Goal: Task Accomplishment & Management: Complete application form

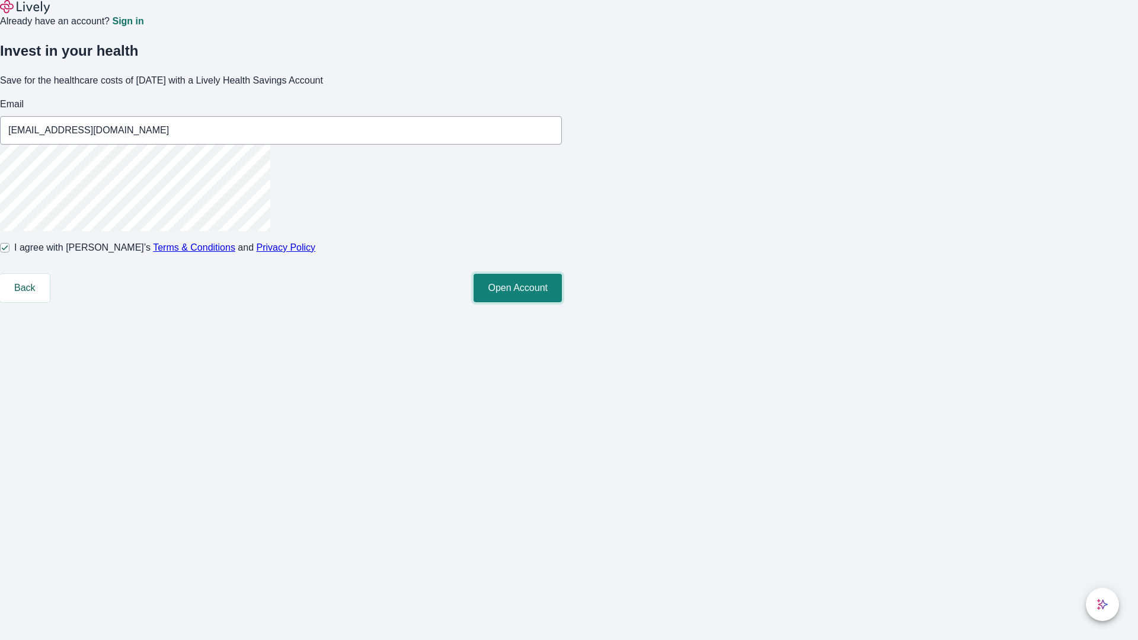
click at [562, 302] on button "Open Account" at bounding box center [518, 288] width 88 height 28
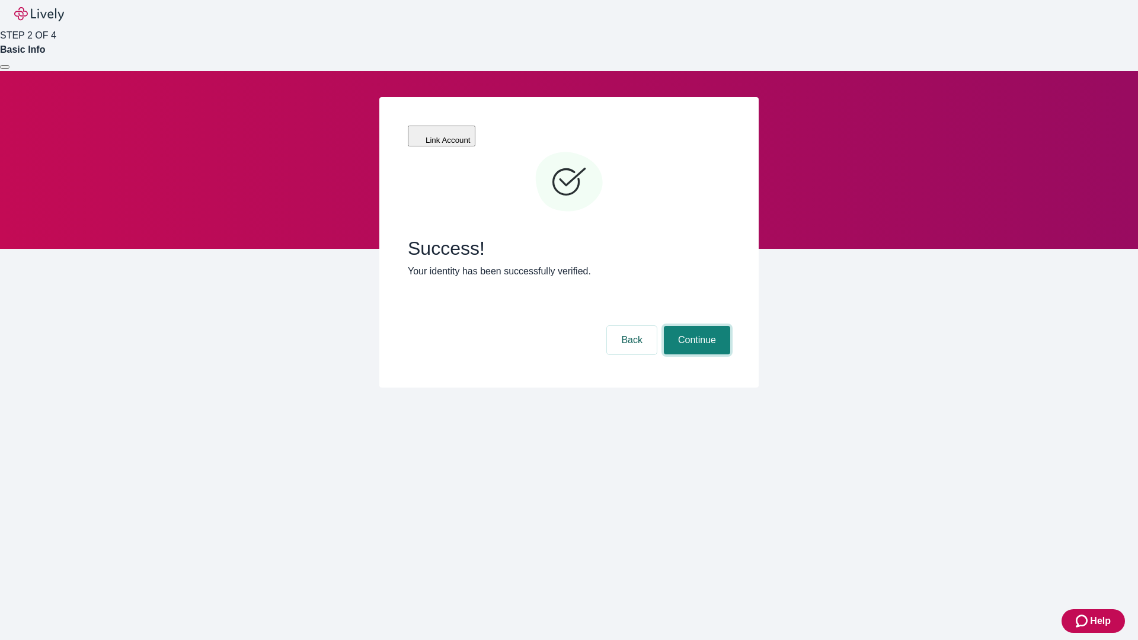
click at [695, 326] on button "Continue" at bounding box center [697, 340] width 66 height 28
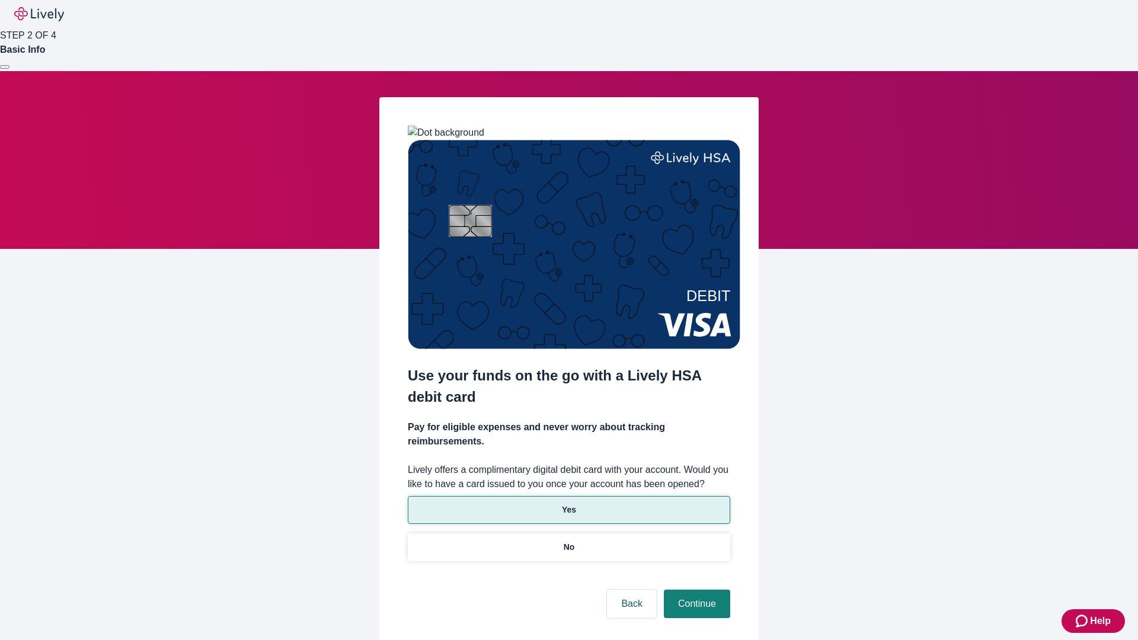
click at [569, 504] on p "Yes" at bounding box center [569, 510] width 14 height 12
click at [695, 590] on button "Continue" at bounding box center [697, 604] width 66 height 28
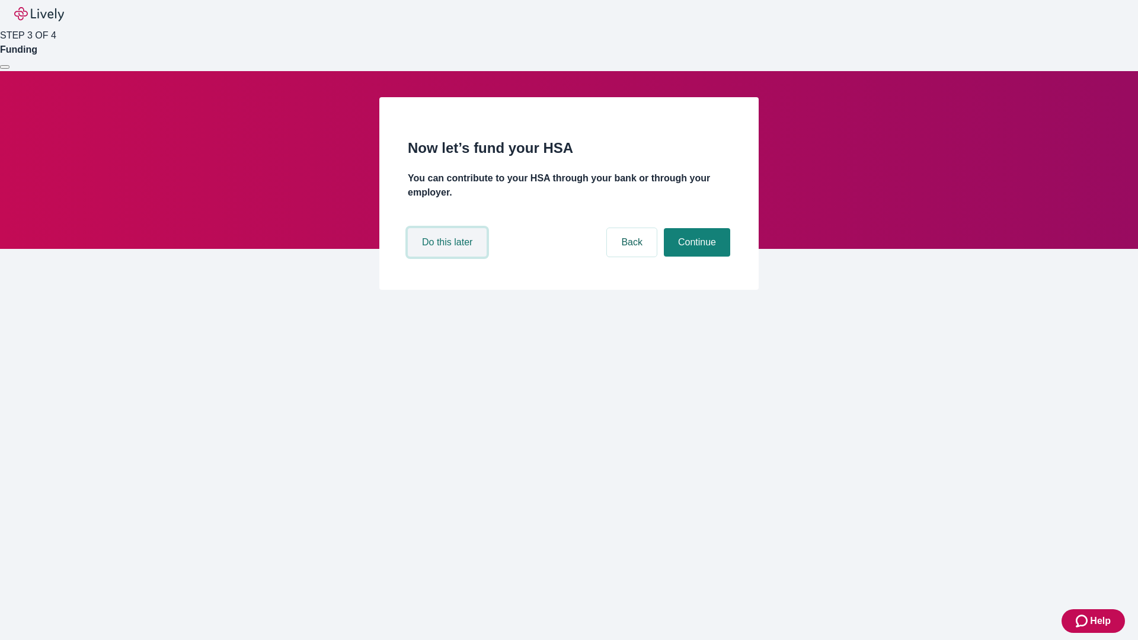
click at [449, 257] on button "Do this later" at bounding box center [447, 242] width 79 height 28
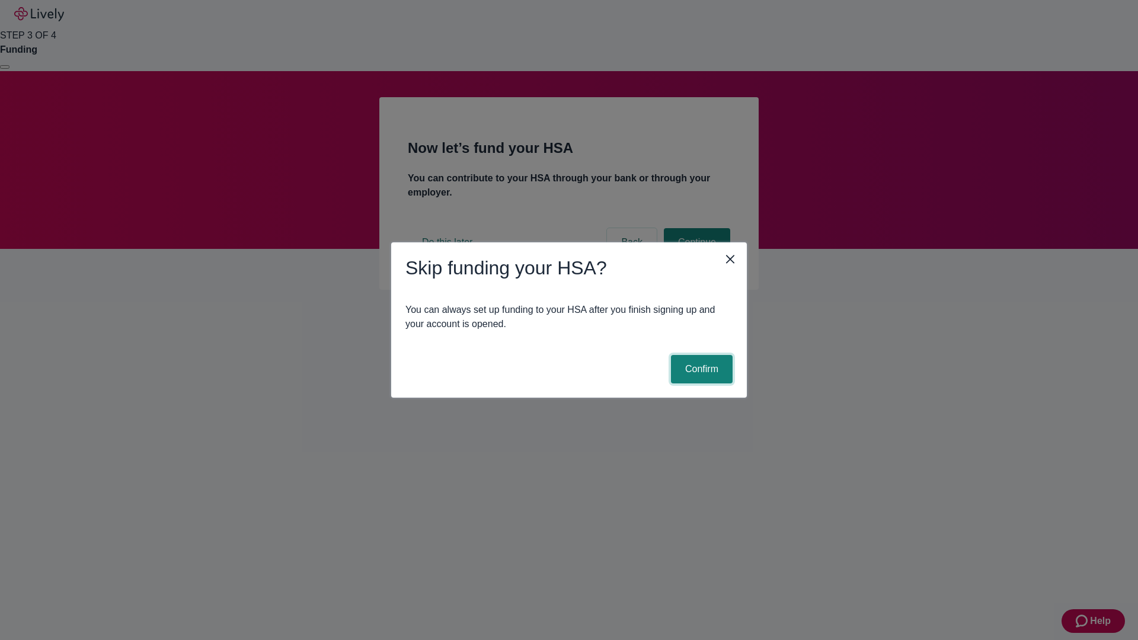
click at [700, 369] on button "Confirm" at bounding box center [702, 369] width 62 height 28
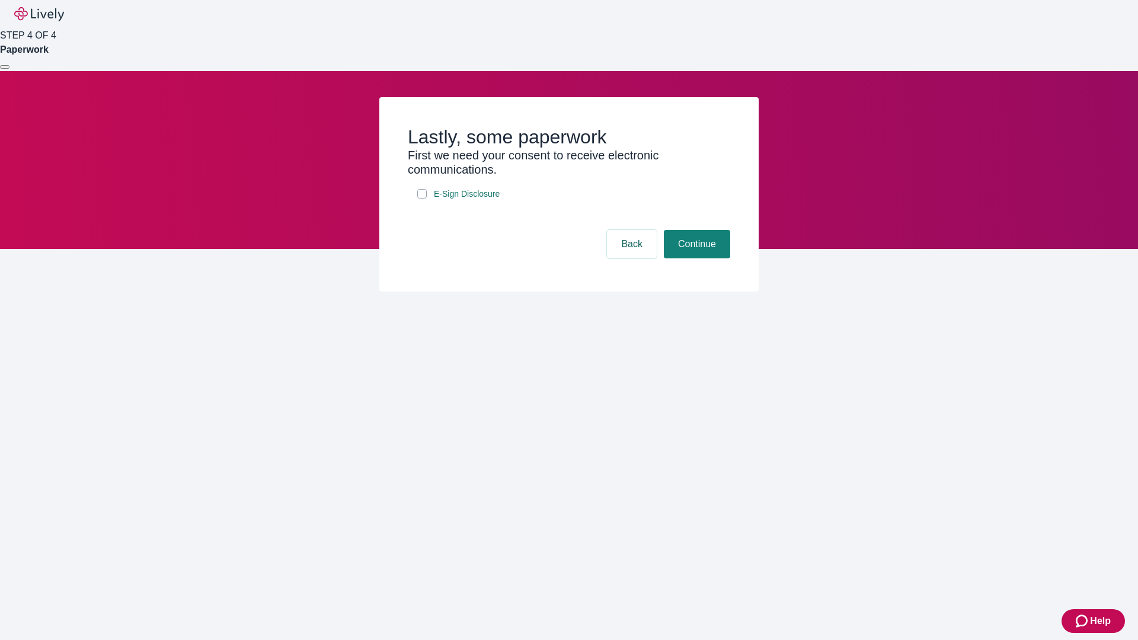
click at [422, 199] on input "E-Sign Disclosure" at bounding box center [421, 193] width 9 height 9
checkbox input "true"
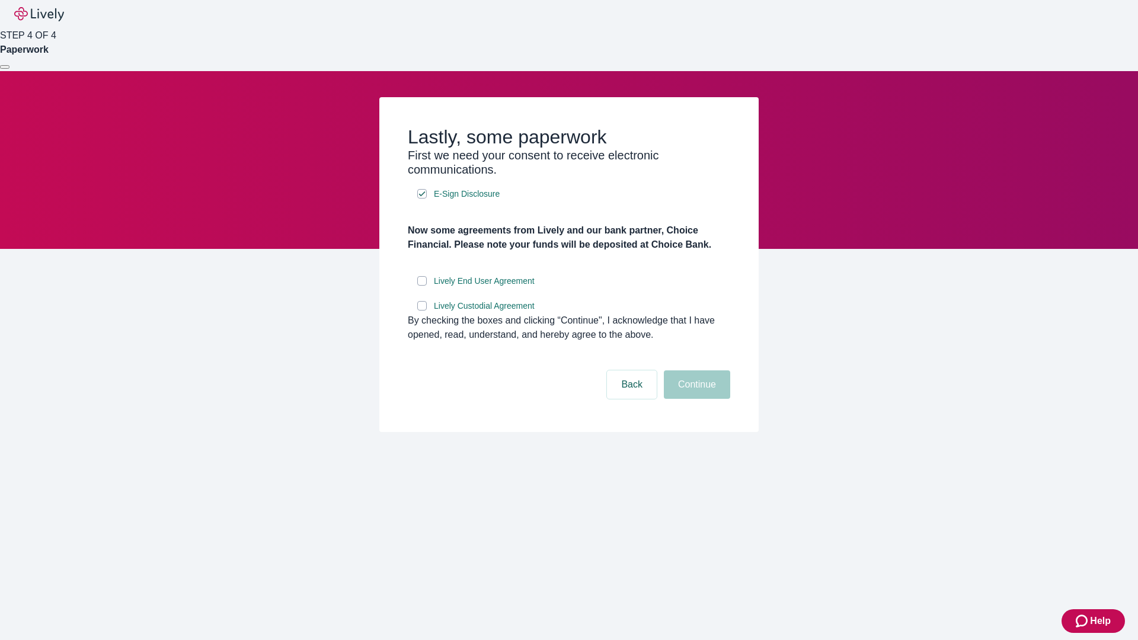
click at [422, 286] on input "Lively End User Agreement" at bounding box center [421, 280] width 9 height 9
checkbox input "true"
click at [422, 311] on input "Lively Custodial Agreement" at bounding box center [421, 305] width 9 height 9
checkbox input "true"
click at [695, 399] on button "Continue" at bounding box center [697, 385] width 66 height 28
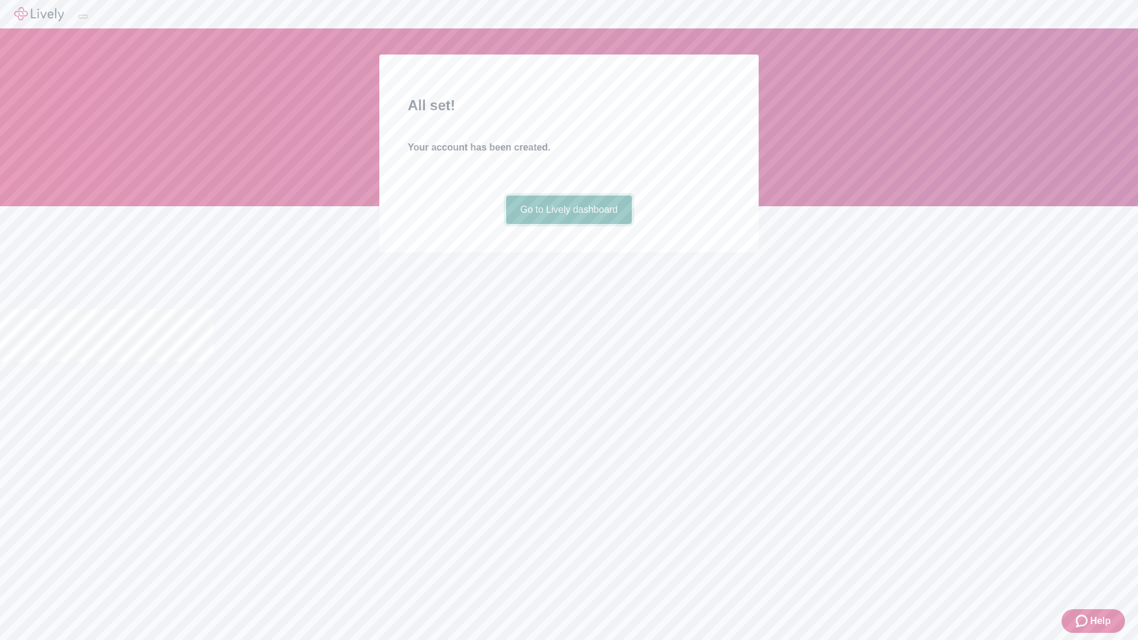
click at [569, 224] on link "Go to Lively dashboard" at bounding box center [569, 210] width 126 height 28
